Goal: Transaction & Acquisition: Obtain resource

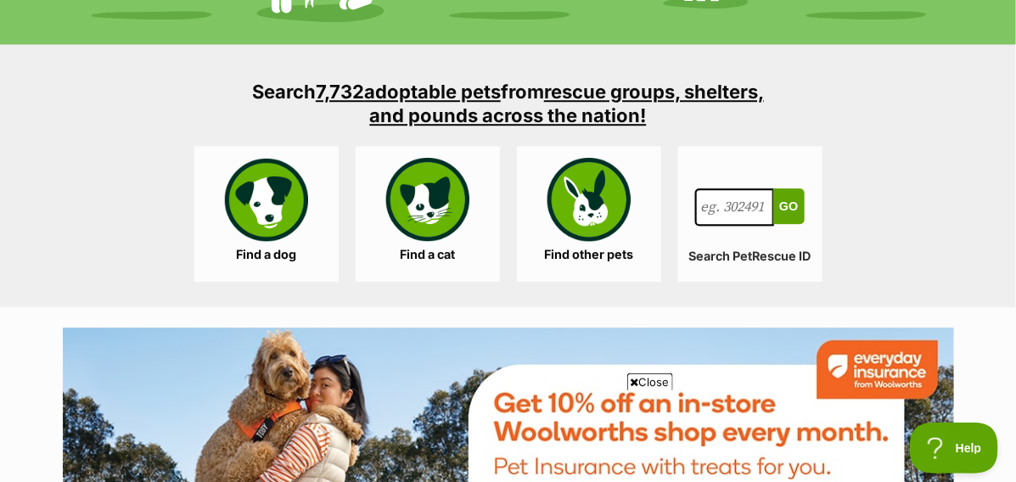
scroll to position [1611, 0]
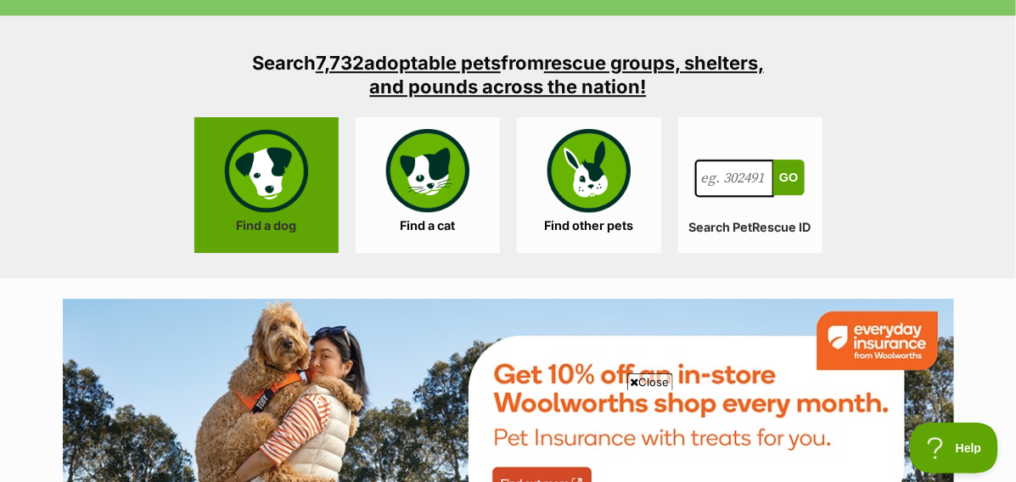
click at [279, 183] on link "Find a dog" at bounding box center [266, 185] width 144 height 136
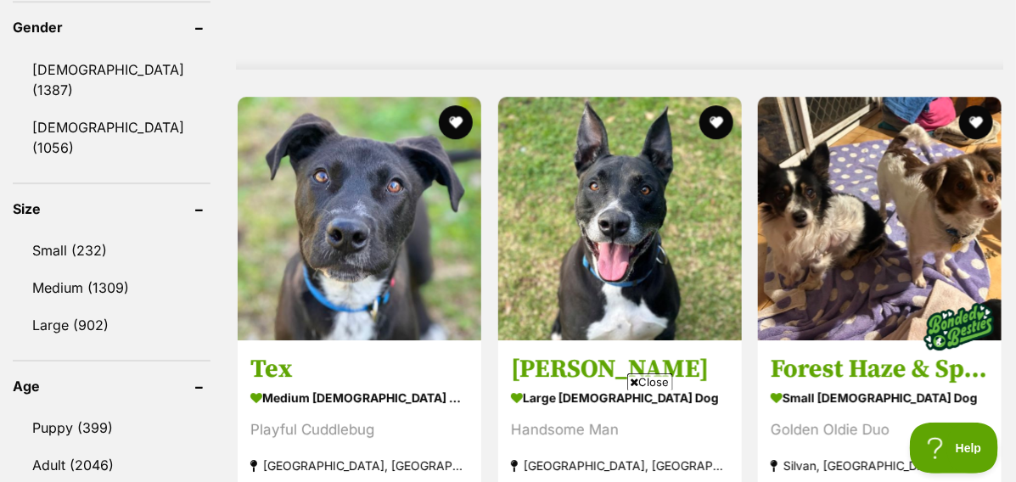
scroll to position [1527, 0]
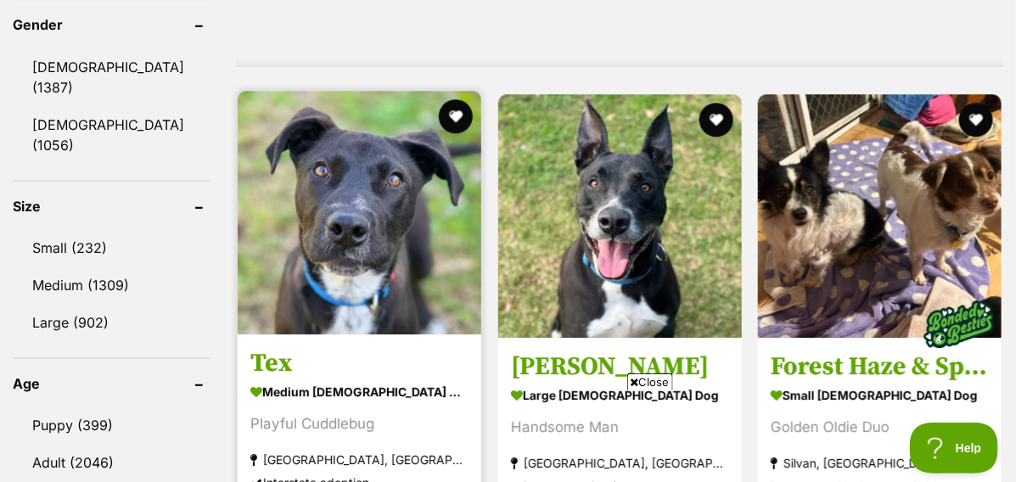
click at [331, 188] on img at bounding box center [360, 213] width 244 height 244
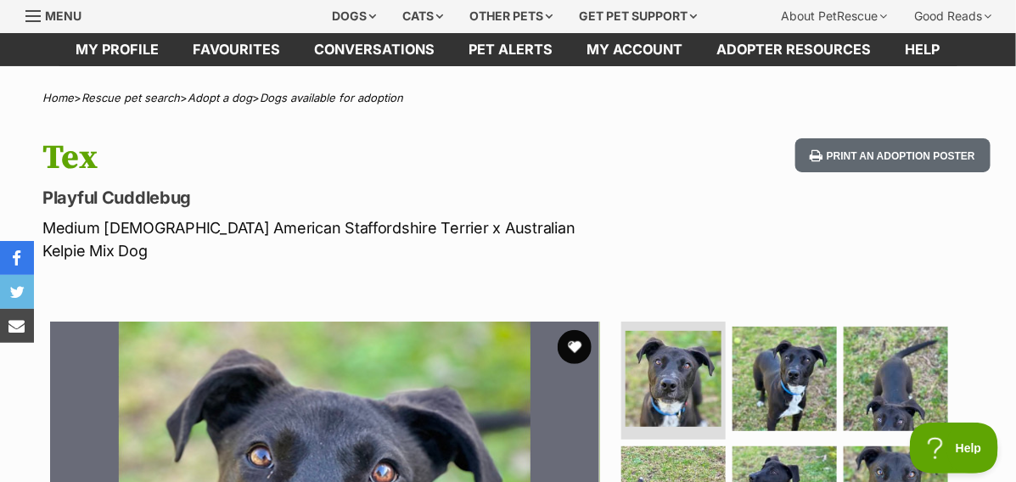
scroll to position [85, 0]
